Goal: Complete application form

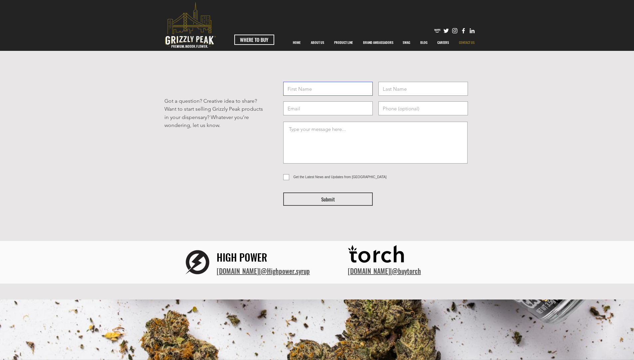
click at [351, 92] on input "text" at bounding box center [327, 89] width 89 height 14
click at [348, 102] on input "email" at bounding box center [327, 108] width 89 height 14
click at [346, 91] on input "text" at bounding box center [327, 89] width 89 height 14
type input "[PERSON_NAME]"
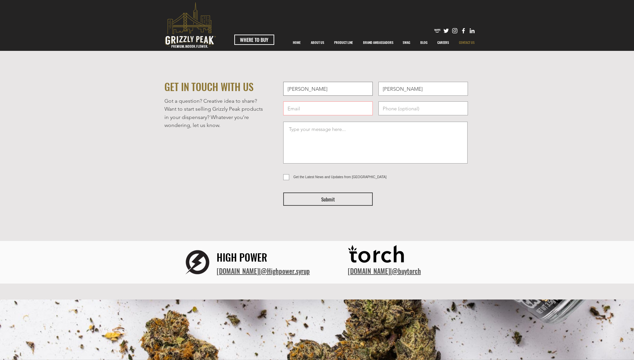
type input "[EMAIL_ADDRESS][DOMAIN_NAME]"
type input "8302252348"
click at [346, 127] on textarea at bounding box center [375, 143] width 184 height 42
paste textarea "Hello, Hope you are doing good. This is [PERSON_NAME]. Our business is interest…"
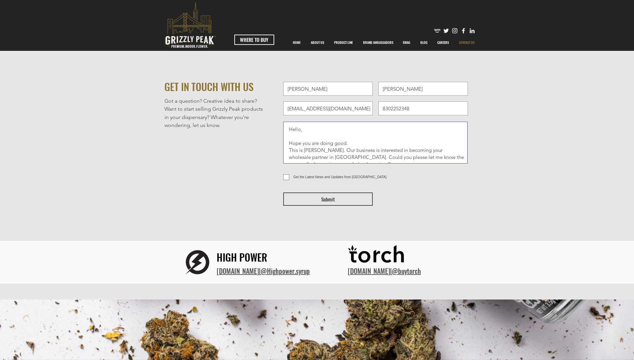
type textarea "Hello, Hope you are doing good. This is [PERSON_NAME]. Our business is interest…"
click at [286, 179] on input "Get the Latest News and Updates from [GEOGRAPHIC_DATA]" at bounding box center [285, 177] width 4 height 4
checkbox input "true"
click at [340, 197] on button "Submit" at bounding box center [327, 199] width 89 height 13
checkbox input "false"
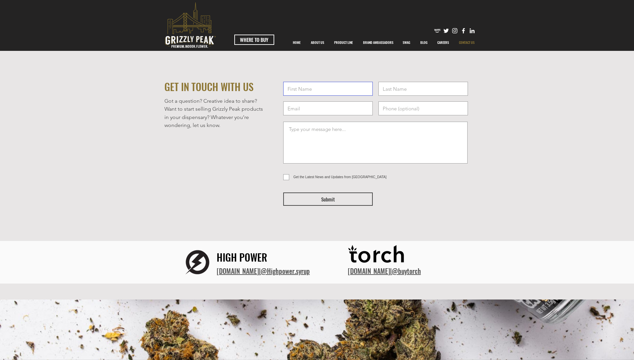
click at [328, 92] on input "text" at bounding box center [327, 89] width 89 height 14
type input "[PERSON_NAME]"
type input "[EMAIL_ADDRESS][DOMAIN_NAME]"
type input "8302252348"
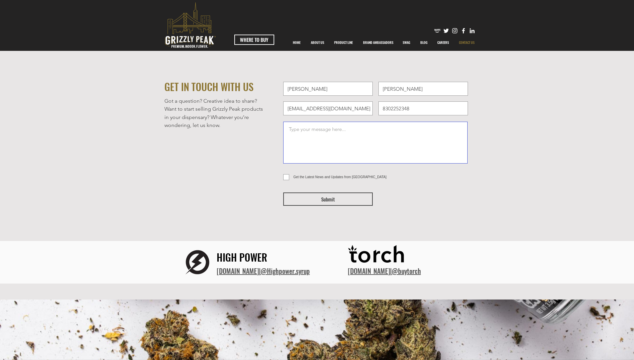
click at [335, 129] on textarea at bounding box center [375, 143] width 184 height 42
paste textarea "Hello, Hope you are doing good. This is [PERSON_NAME]. Our business is interest…"
type textarea "Hello, Hope you are doing good. This is [PERSON_NAME]. Our business is interest…"
click at [294, 176] on span "Get the Latest News and Updates from [GEOGRAPHIC_DATA]" at bounding box center [339, 177] width 93 height 4
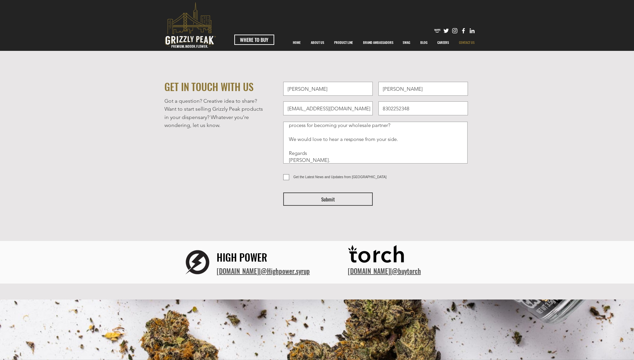
click at [287, 176] on input "Get the Latest News and Updates from [GEOGRAPHIC_DATA]" at bounding box center [285, 177] width 4 height 4
checkbox input "true"
click at [330, 194] on button "Submit" at bounding box center [327, 199] width 89 height 13
checkbox input "false"
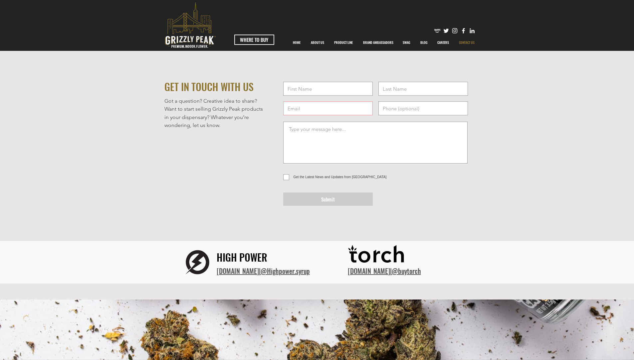
scroll to position [0, 0]
